Goal: Information Seeking & Learning: Learn about a topic

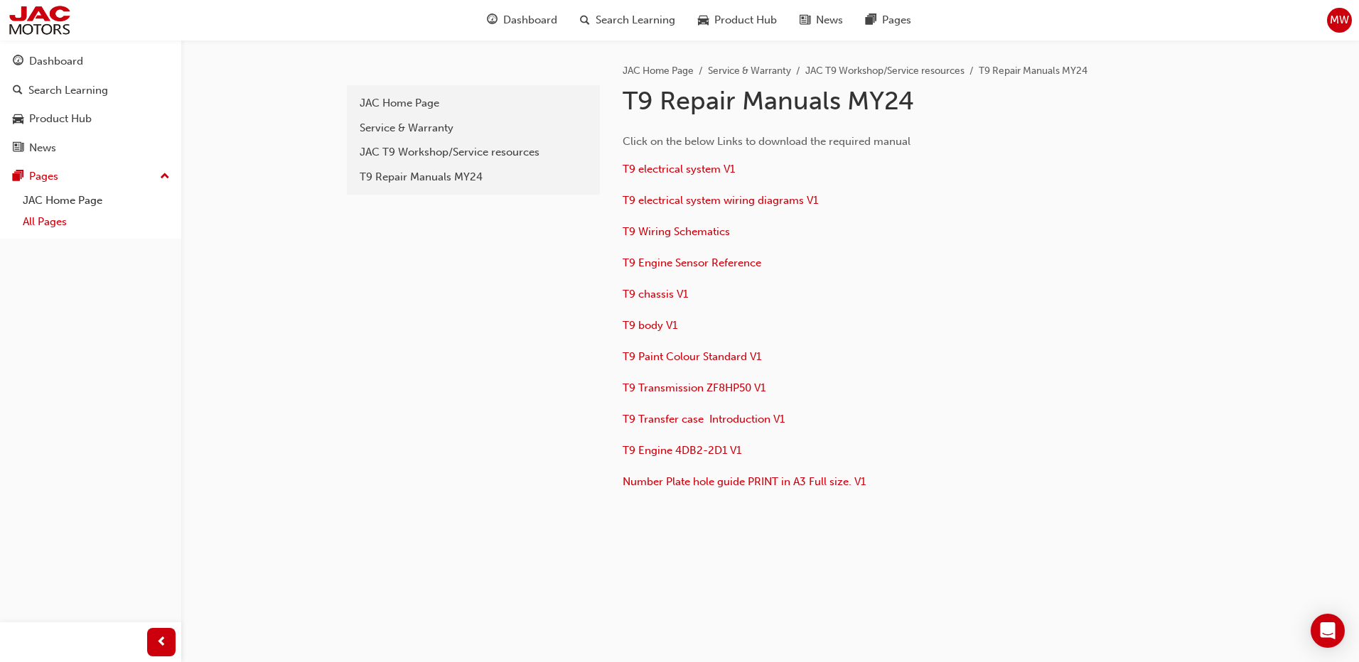
click at [53, 220] on link "All Pages" at bounding box center [96, 222] width 159 height 22
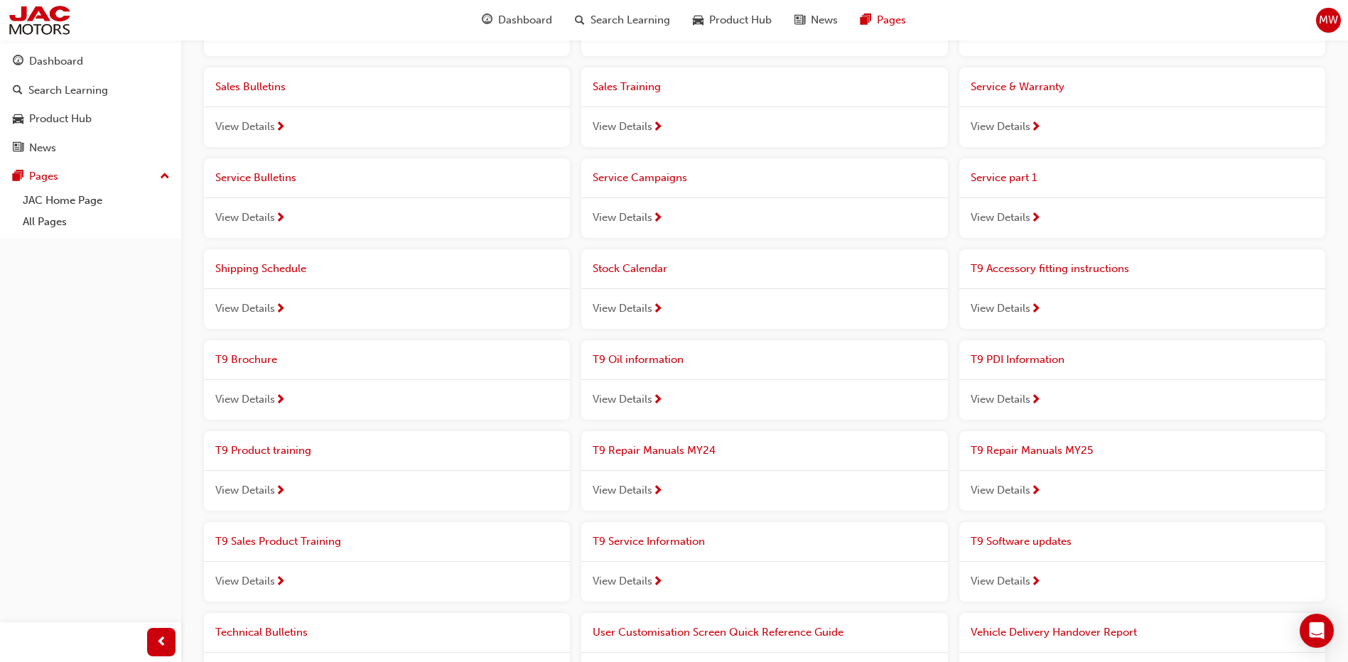
scroll to position [847, 0]
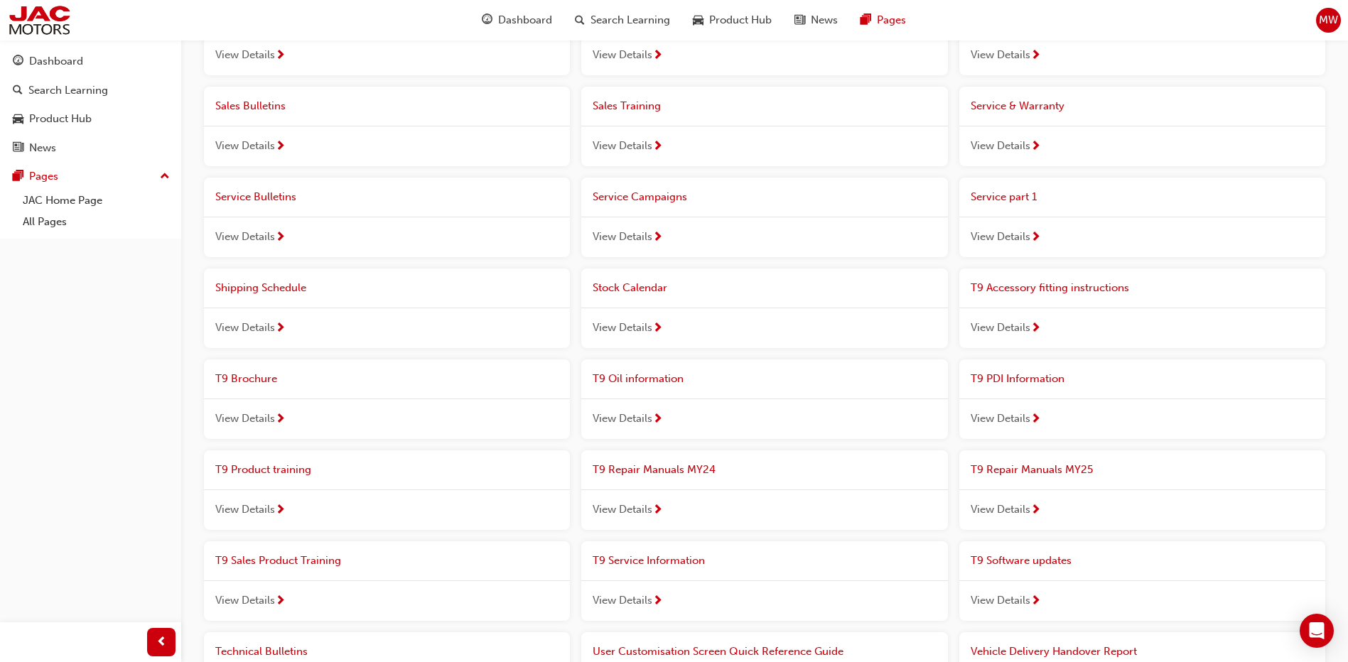
click at [658, 194] on span "Service Campaigns" at bounding box center [640, 196] width 95 height 13
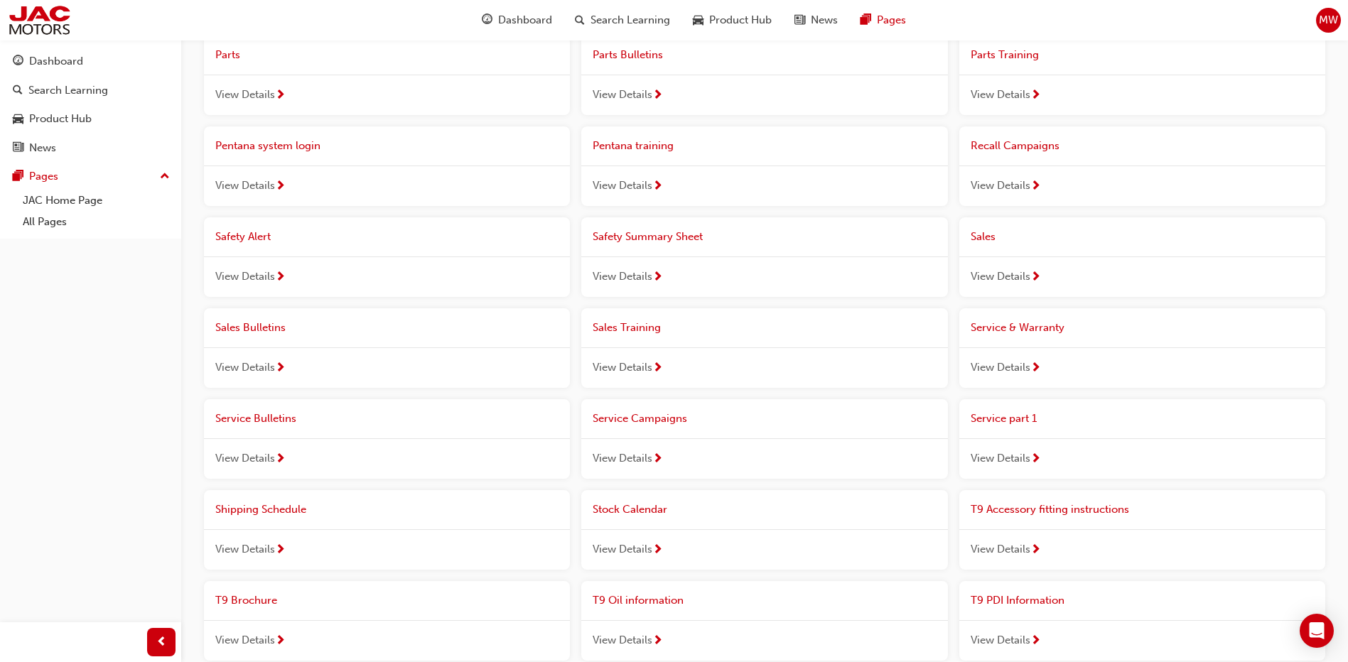
scroll to position [633, 0]
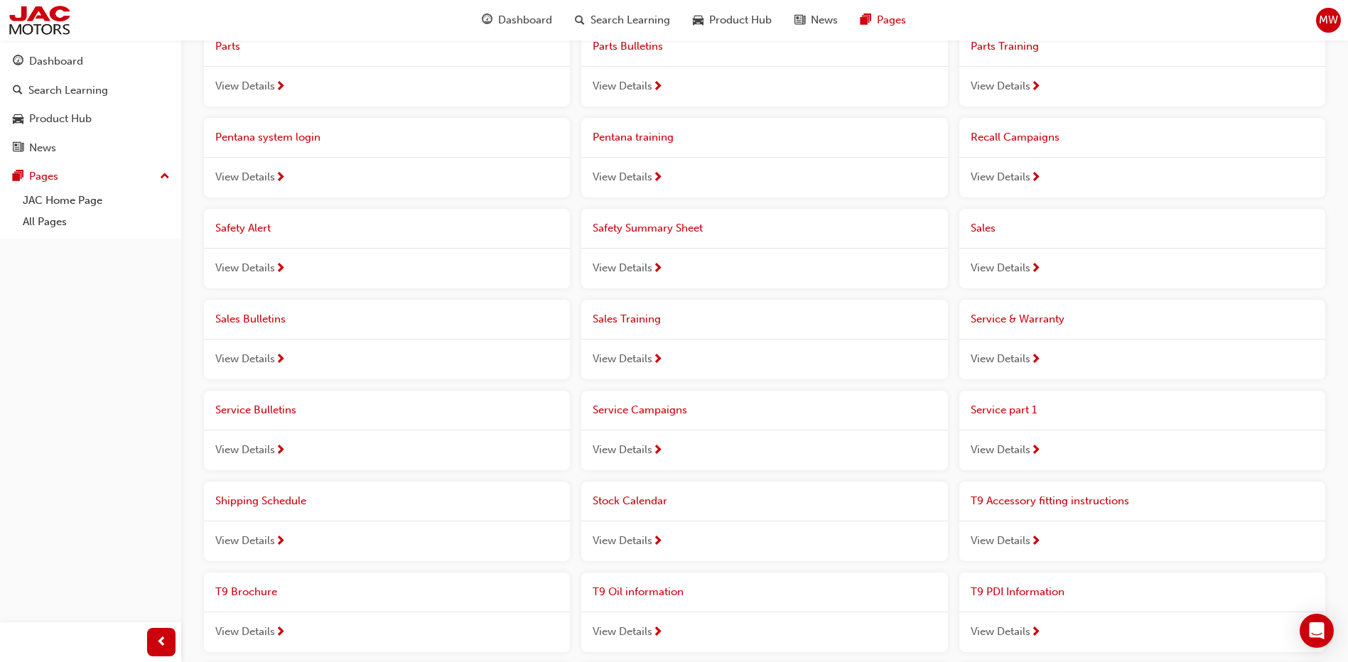
click at [268, 408] on span "Service Bulletins" at bounding box center [255, 410] width 81 height 13
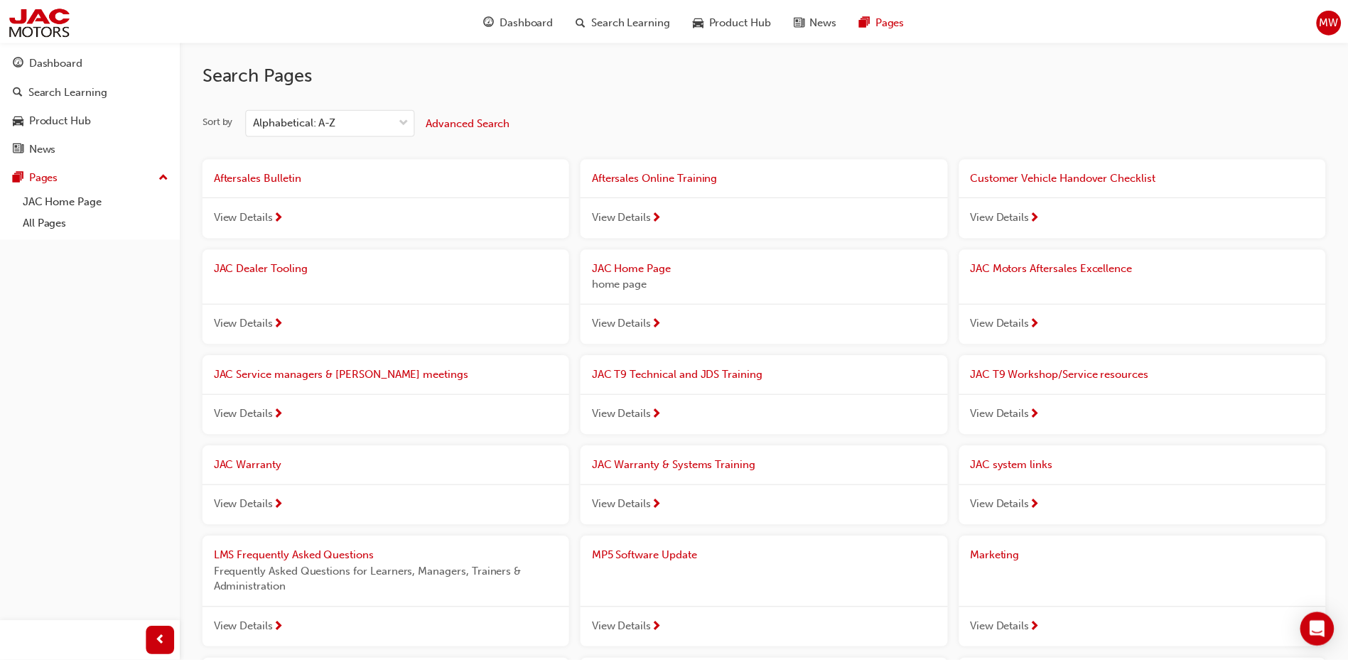
scroll to position [633, 0]
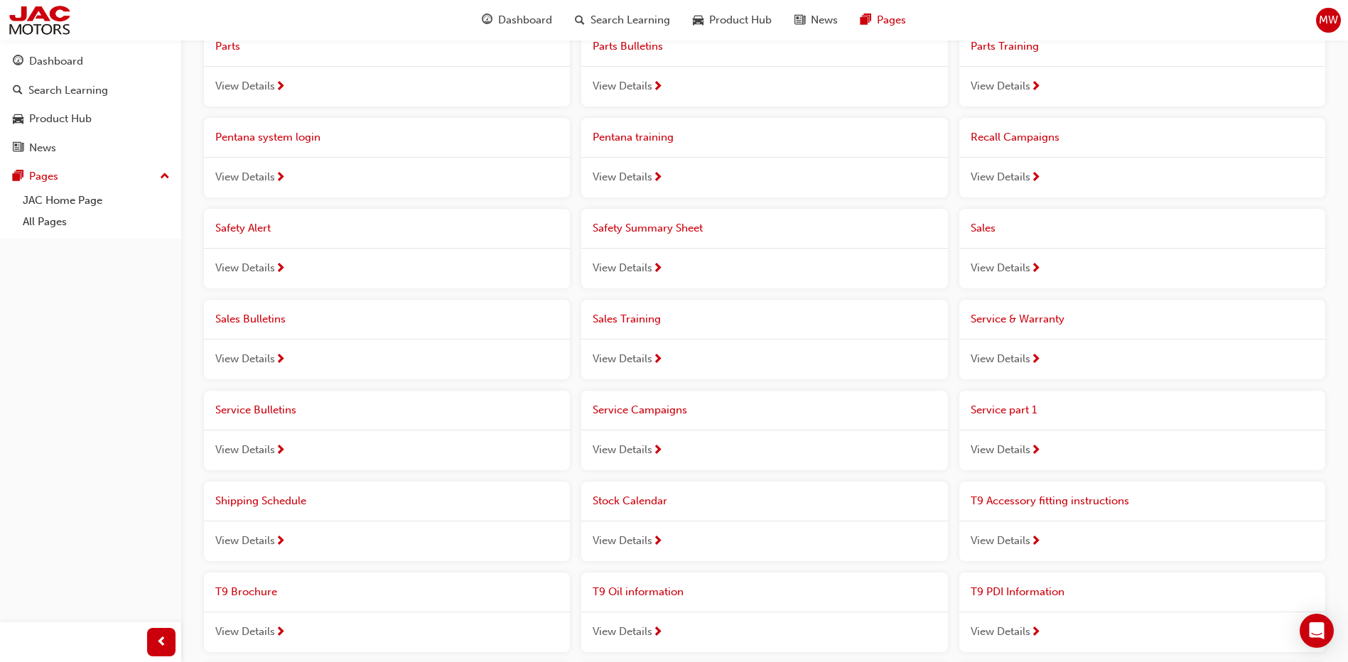
click at [234, 225] on span "Safety Alert" at bounding box center [242, 228] width 55 height 13
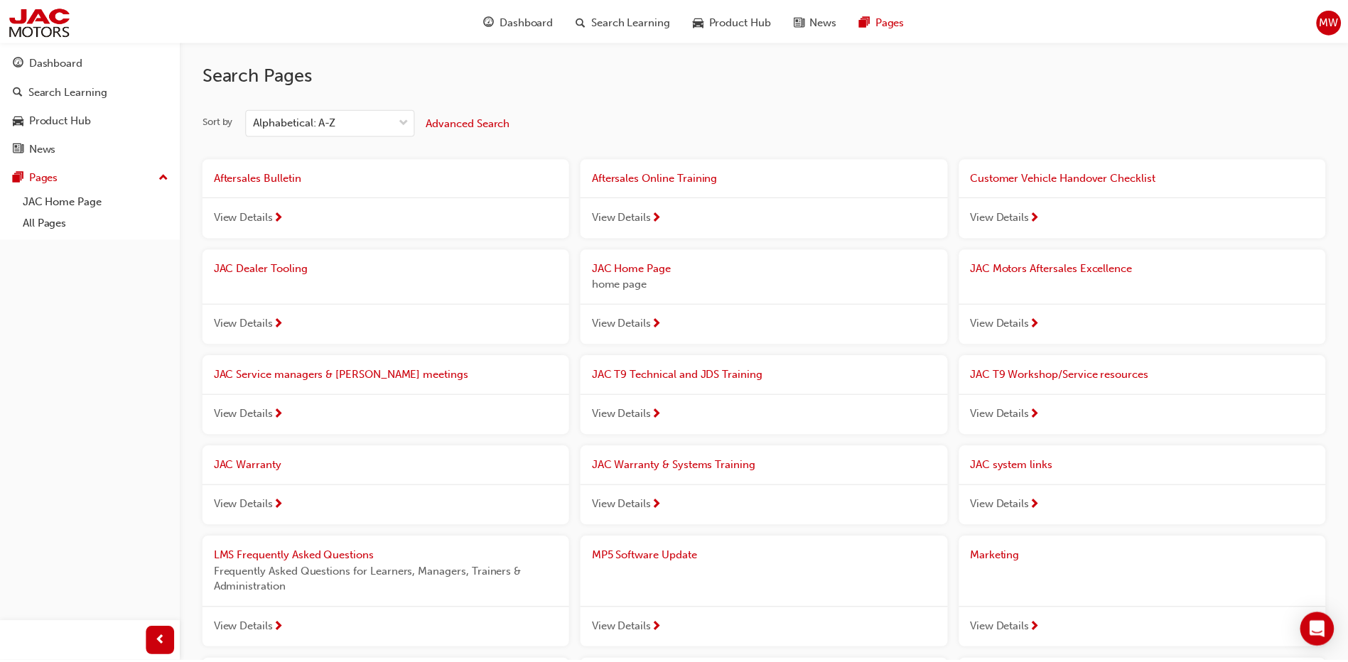
scroll to position [633, 0]
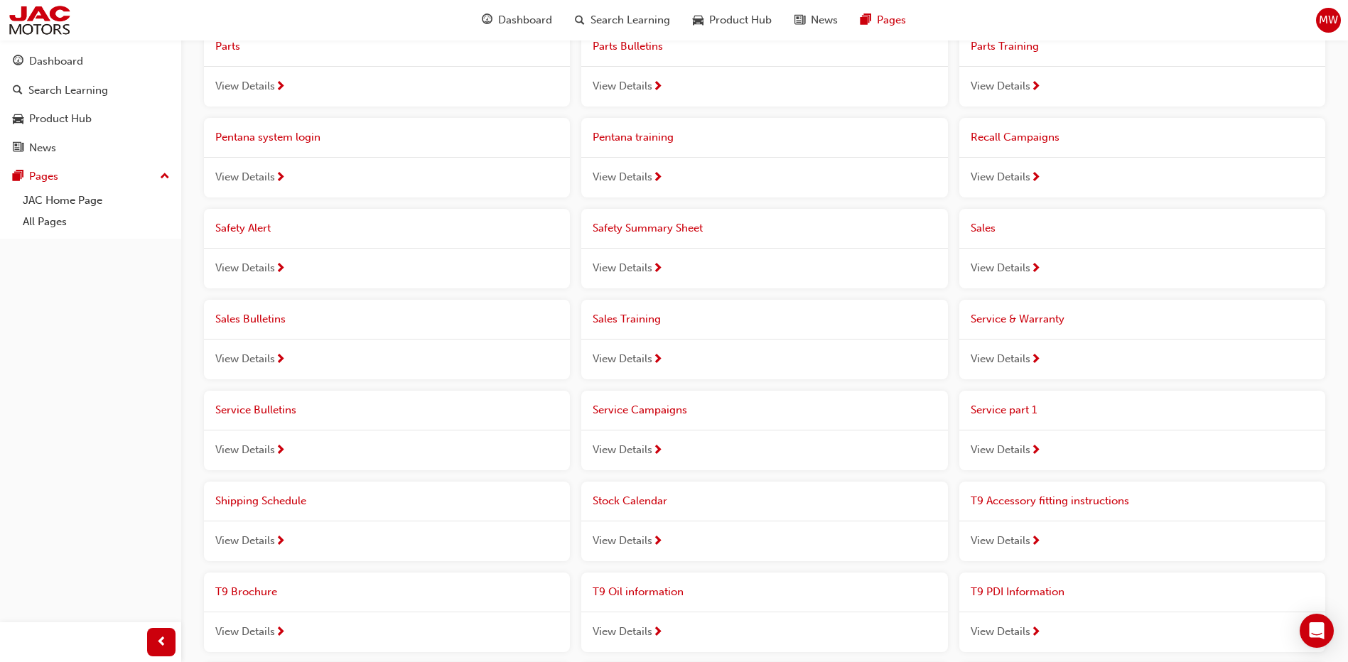
click at [1031, 141] on span "Recall Campaigns" at bounding box center [1015, 137] width 89 height 13
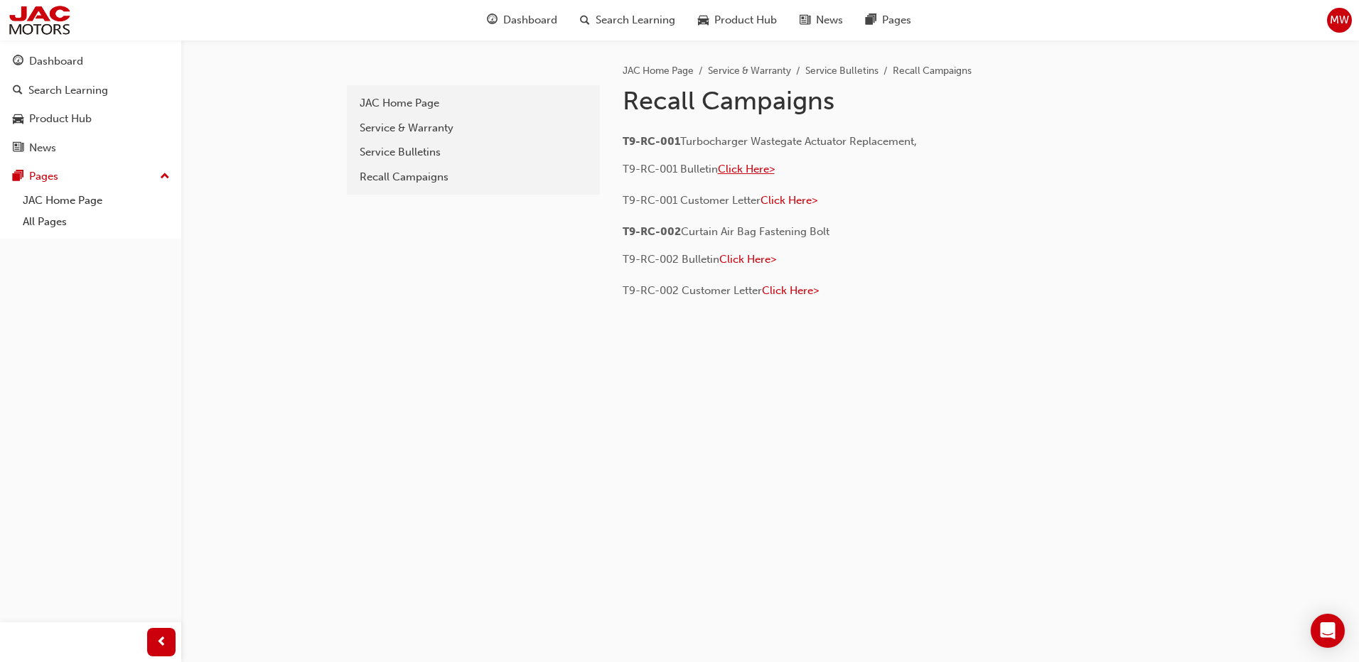
click at [752, 164] on span "Click Here>" at bounding box center [746, 169] width 57 height 13
